Goal: Transaction & Acquisition: Download file/media

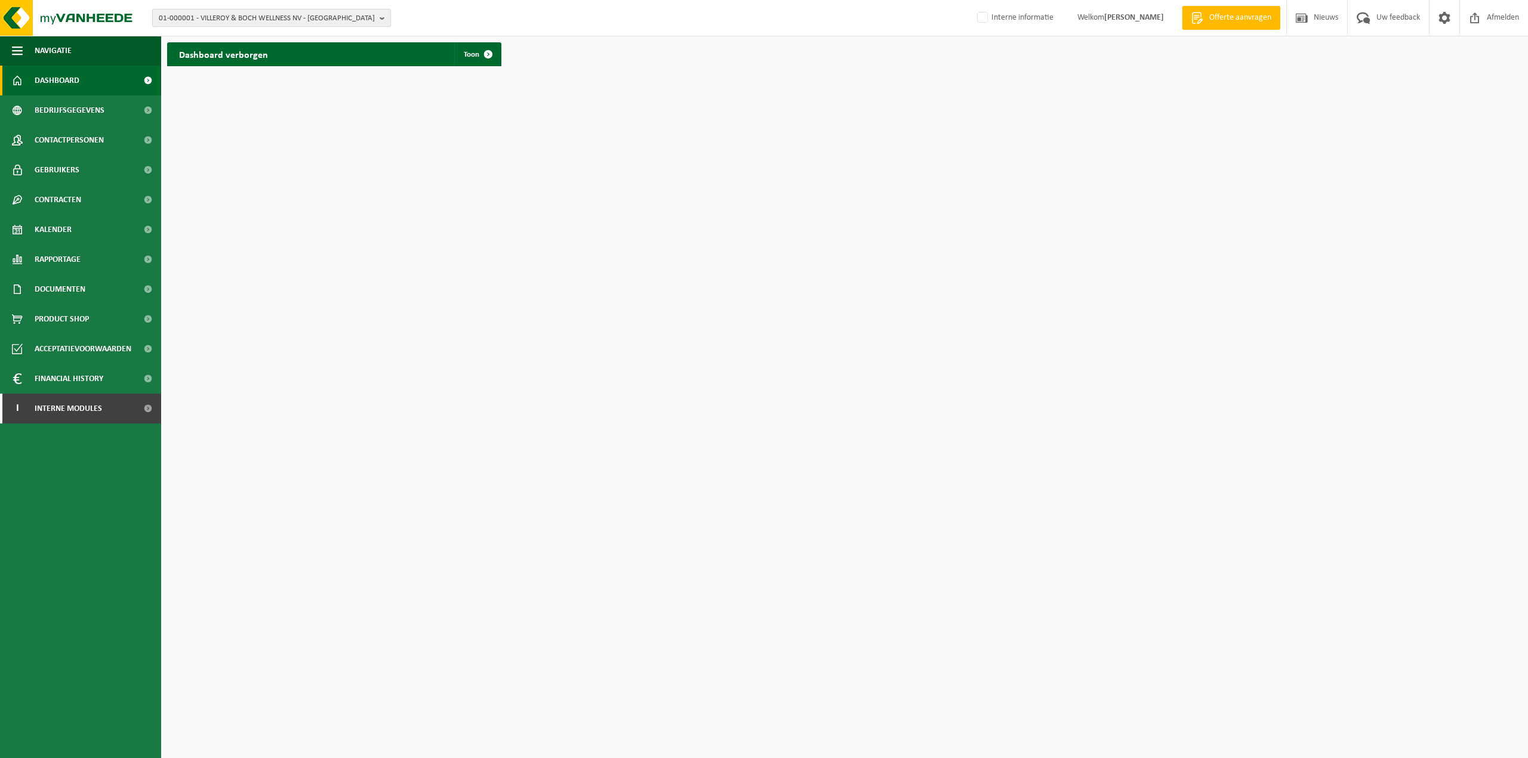
click at [378, 17] on button "01-000001 - VILLEROY & BOCH WELLNESS NV - ROESELARE" at bounding box center [271, 18] width 239 height 18
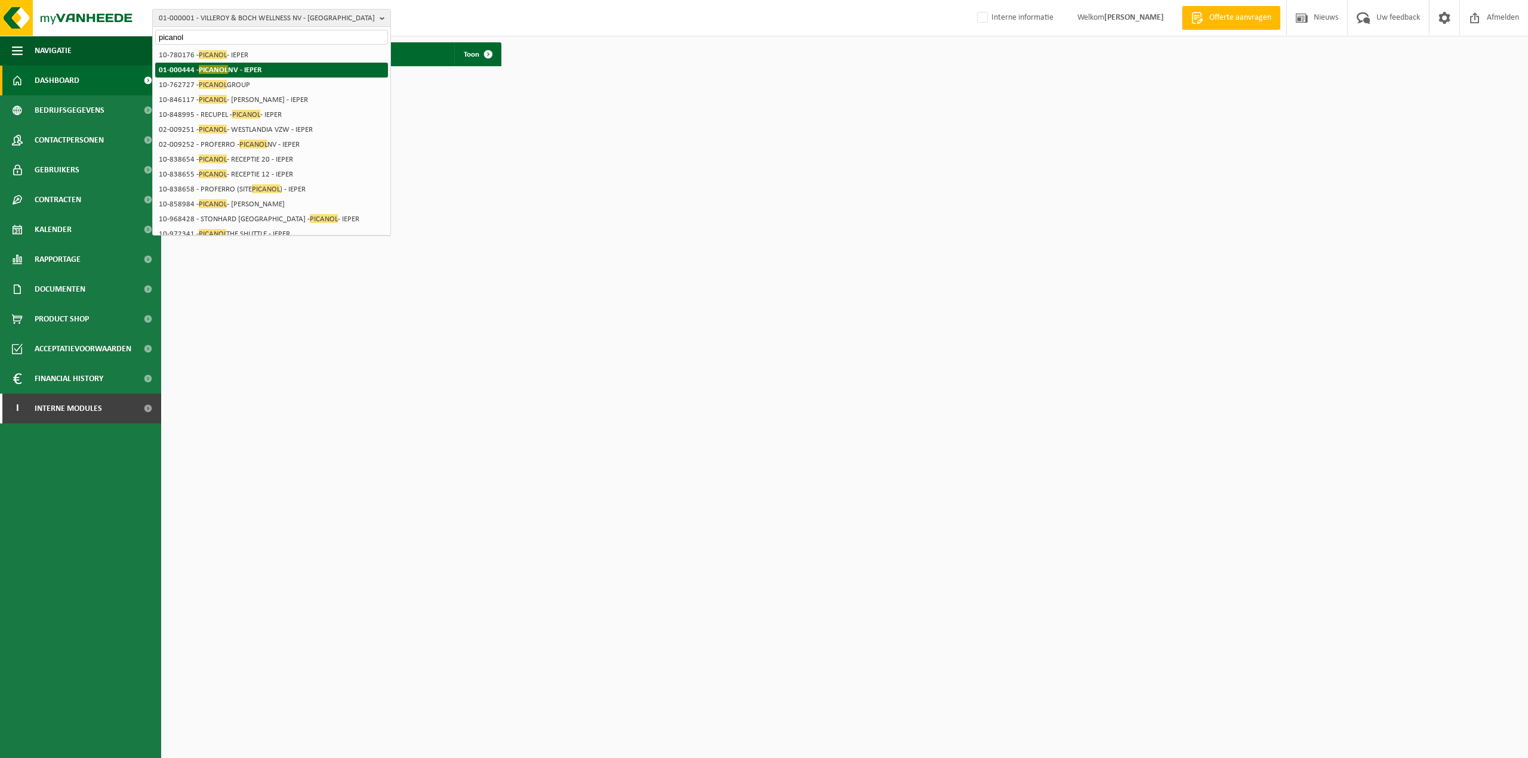
type input "picanol"
click at [269, 70] on li "01-000444 - PICANOL NV - IEPER" at bounding box center [271, 70] width 233 height 15
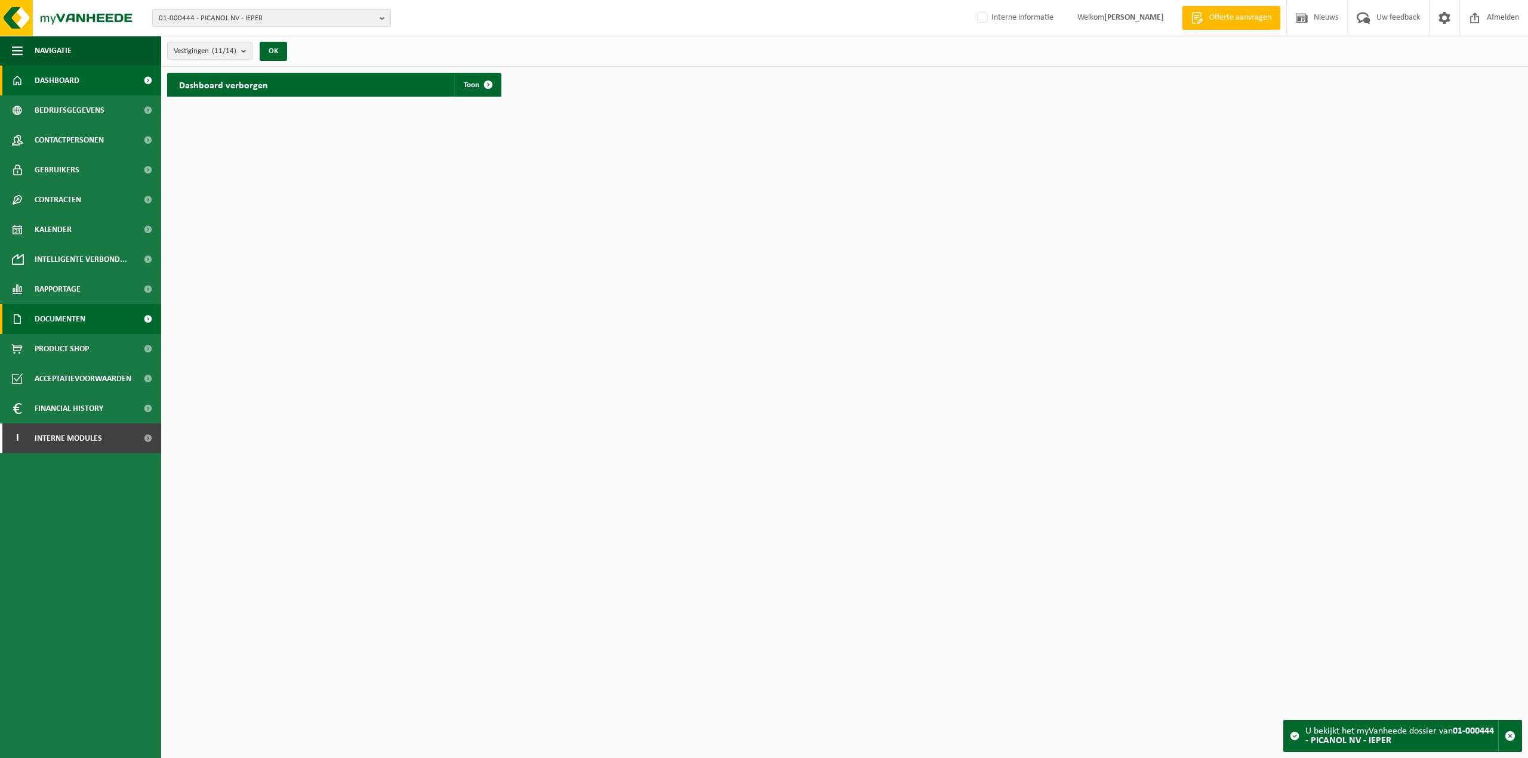
click at [114, 323] on link "Documenten" at bounding box center [80, 319] width 161 height 30
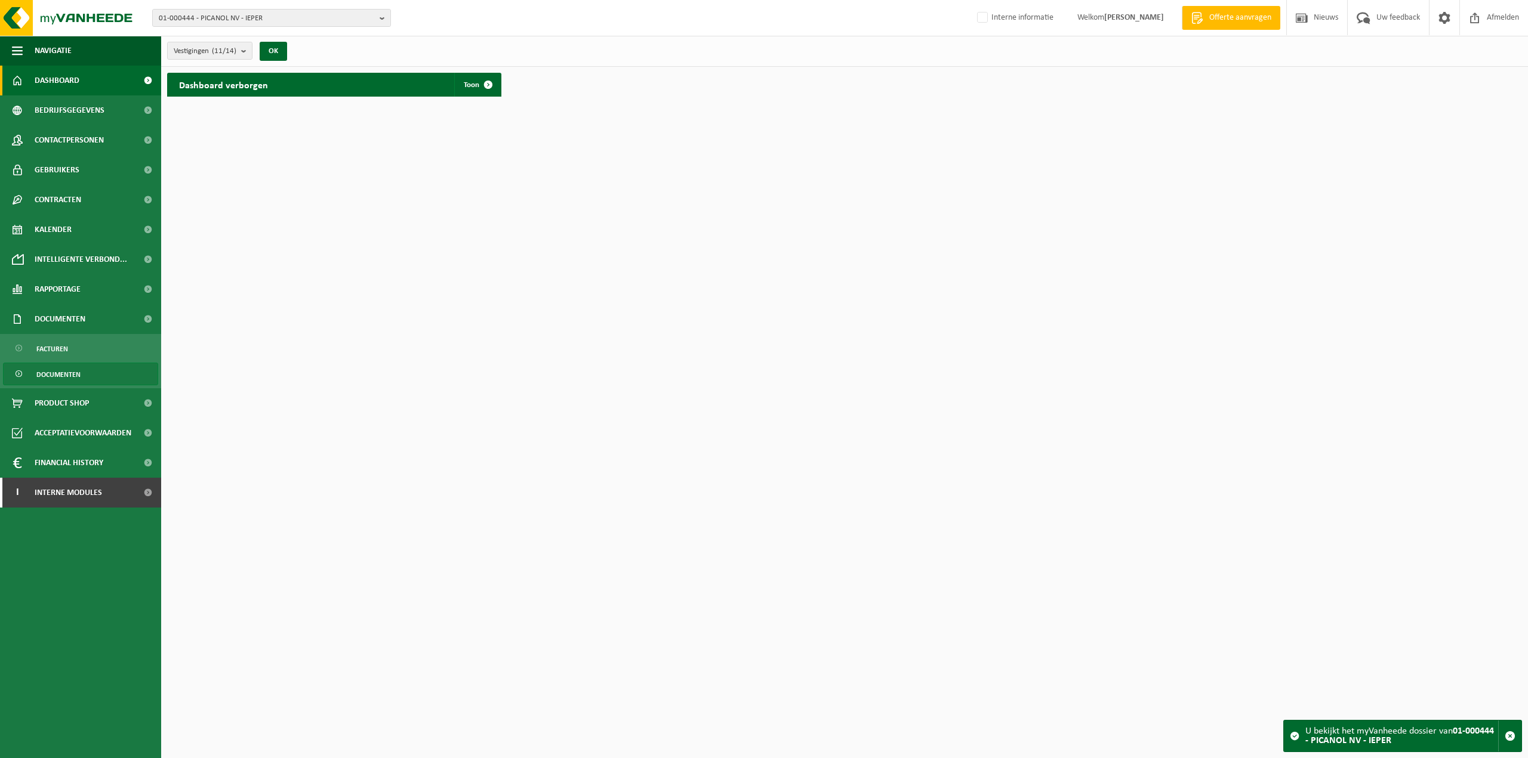
click at [69, 375] on span "Documenten" at bounding box center [58, 374] width 44 height 23
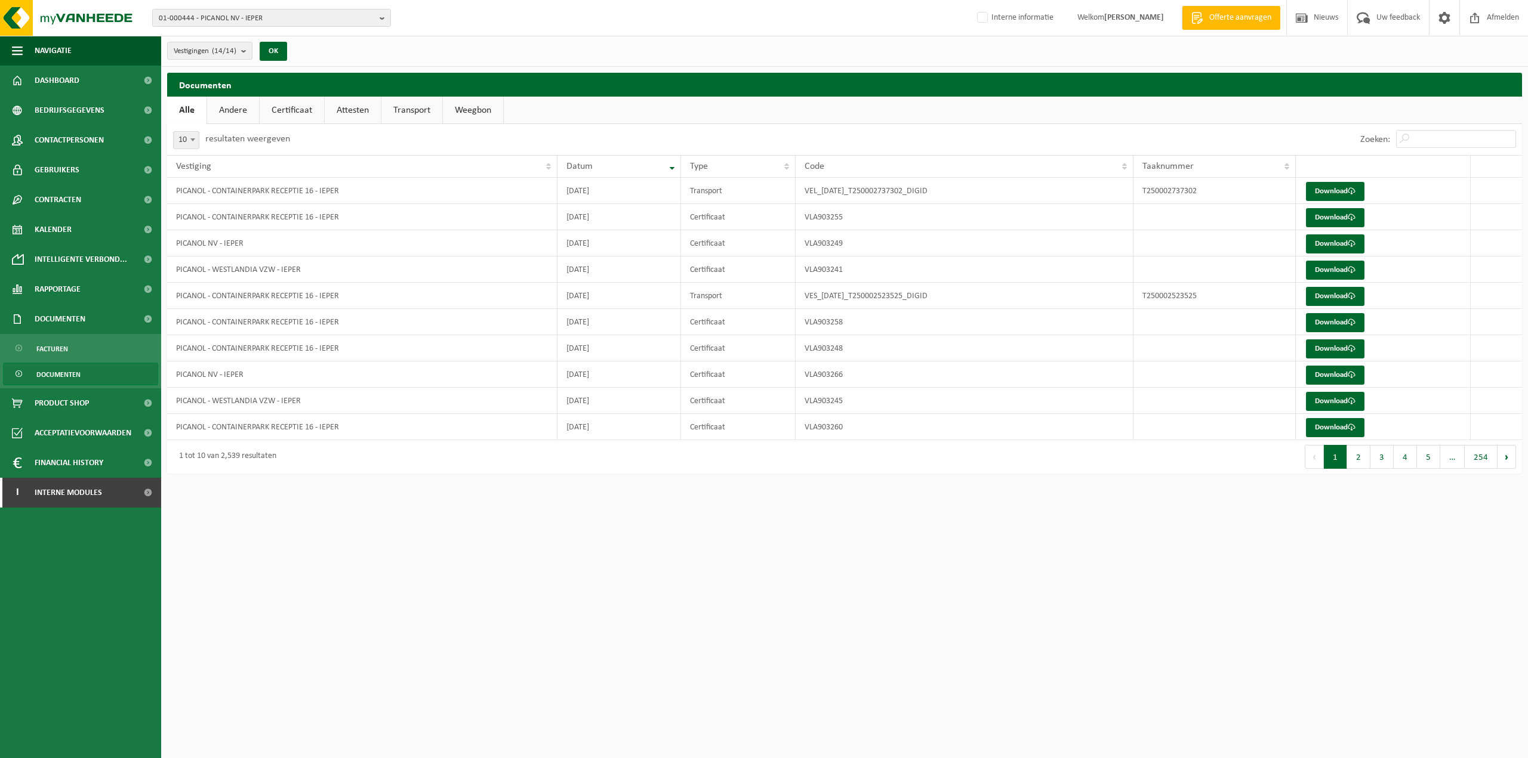
click at [411, 110] on link "Transport" at bounding box center [411, 110] width 61 height 27
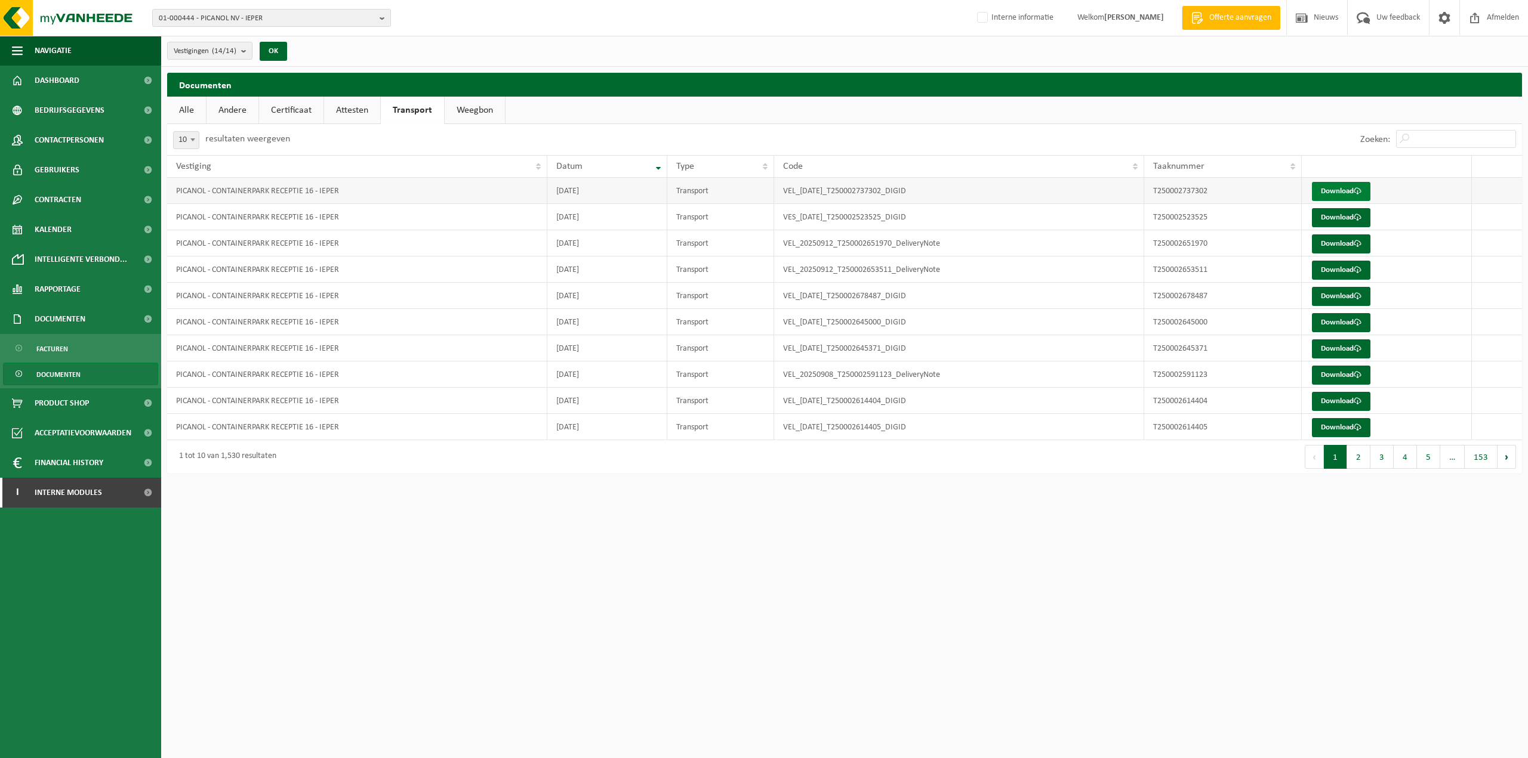
click at [1334, 192] on link "Download" at bounding box center [1341, 191] width 58 height 19
click at [1336, 219] on link "Download" at bounding box center [1341, 217] width 58 height 19
click at [51, 319] on span "Documenten" at bounding box center [60, 319] width 51 height 30
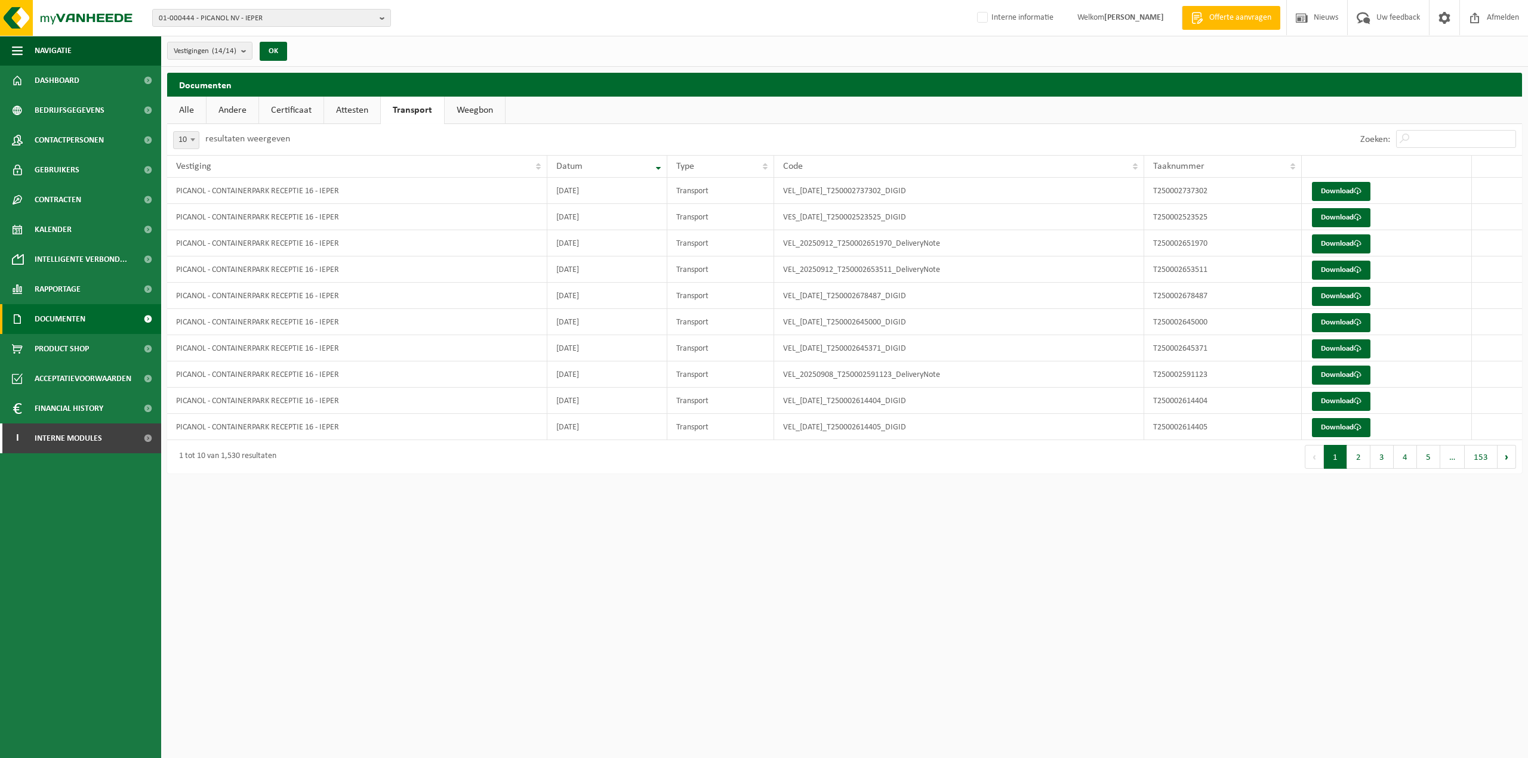
click at [61, 317] on span "Documenten" at bounding box center [60, 319] width 51 height 30
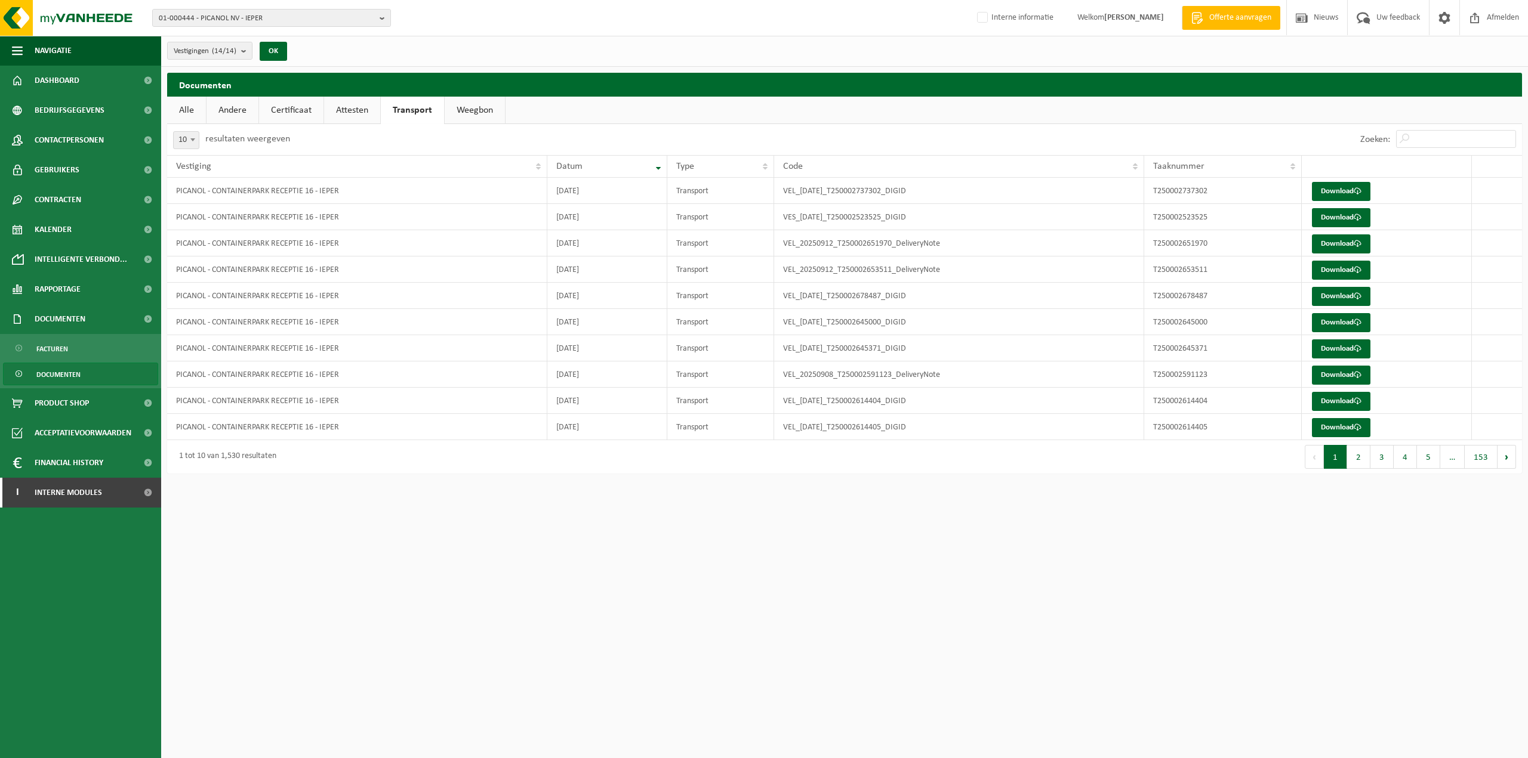
click at [61, 375] on span "Documenten" at bounding box center [58, 374] width 44 height 23
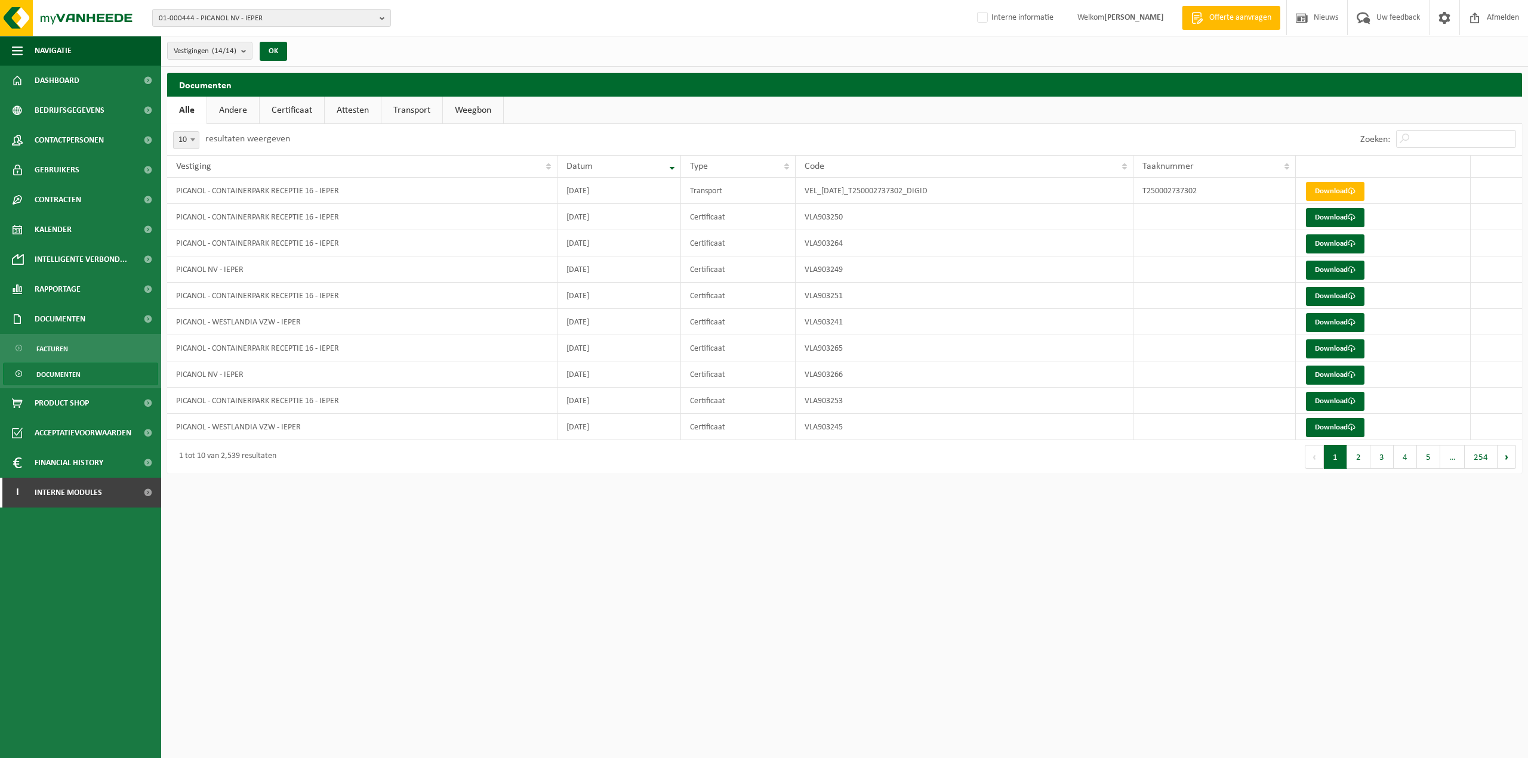
click at [413, 113] on link "Transport" at bounding box center [411, 110] width 61 height 27
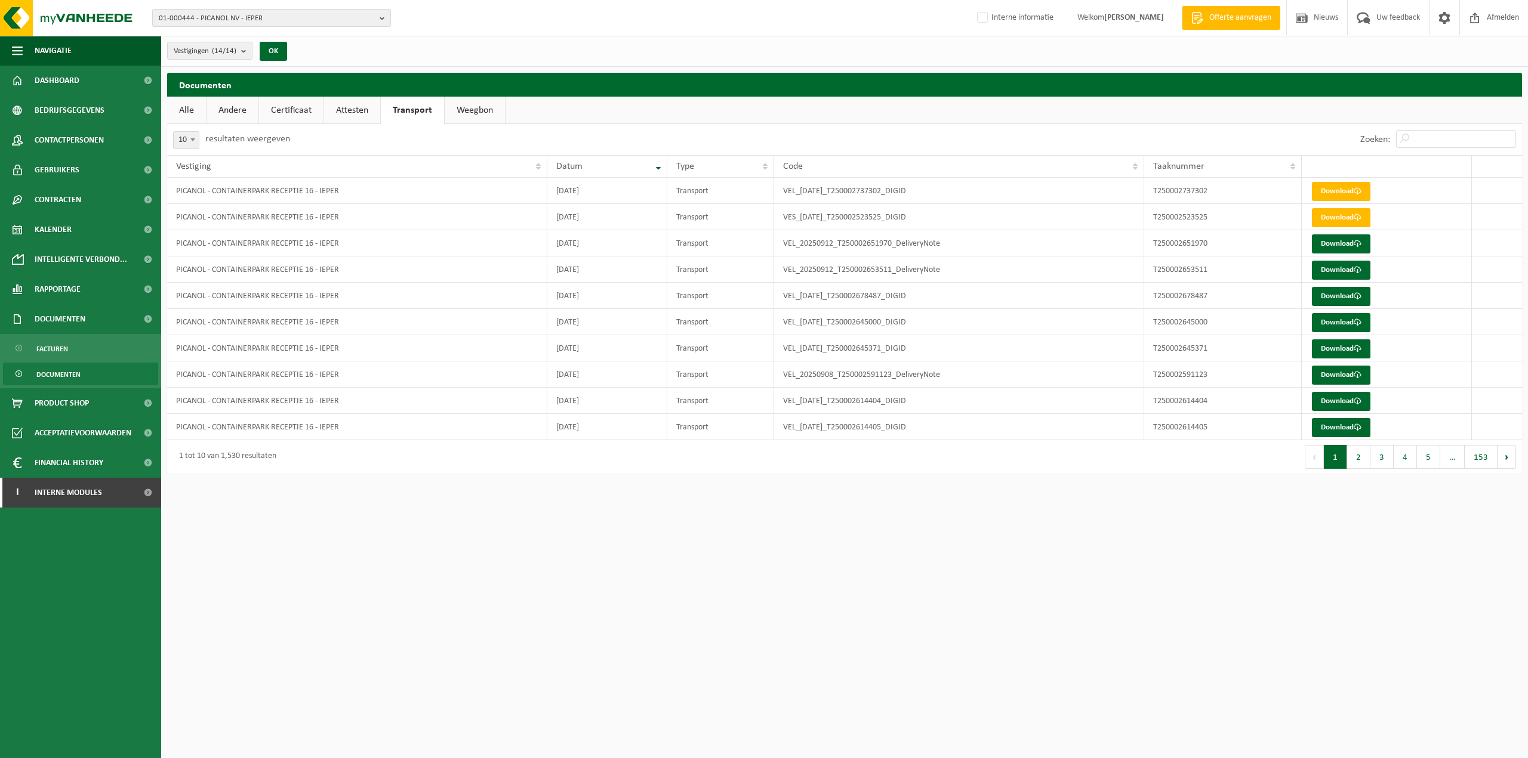
click at [487, 112] on link "Weegbon" at bounding box center [475, 110] width 60 height 27
click at [417, 113] on link "Transport" at bounding box center [411, 110] width 61 height 27
click at [1330, 351] on link "Download" at bounding box center [1341, 349] width 58 height 19
